Goal: Find specific page/section: Find specific page/section

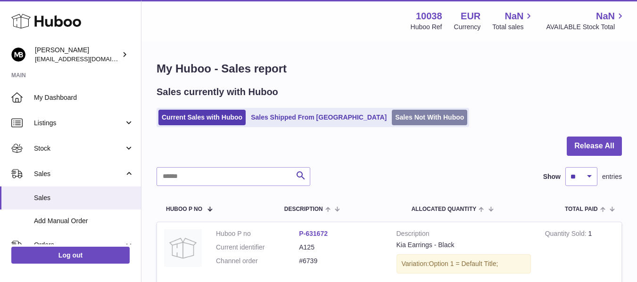
click at [392, 121] on link "Sales Not With Huboo" at bounding box center [429, 118] width 75 height 16
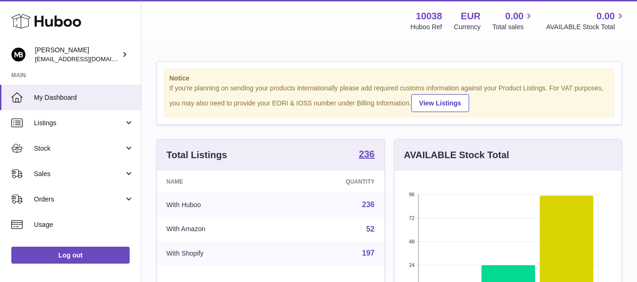
scroll to position [147, 227]
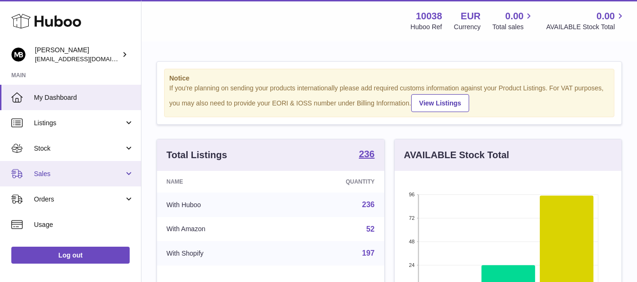
click at [52, 176] on span "Sales" at bounding box center [79, 174] width 90 height 9
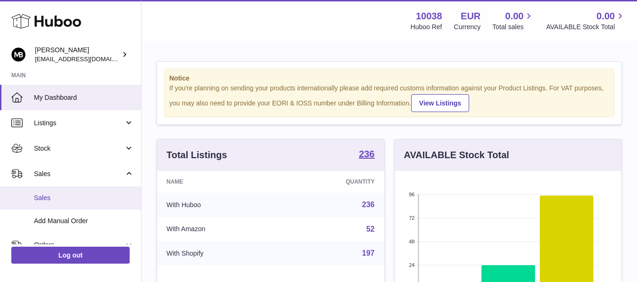
click at [44, 204] on link "Sales" at bounding box center [70, 198] width 141 height 23
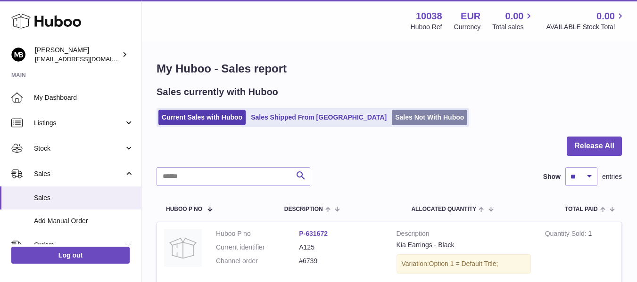
click at [392, 119] on link "Sales Not With Huboo" at bounding box center [429, 118] width 75 height 16
